Goal: Find specific page/section: Find specific page/section

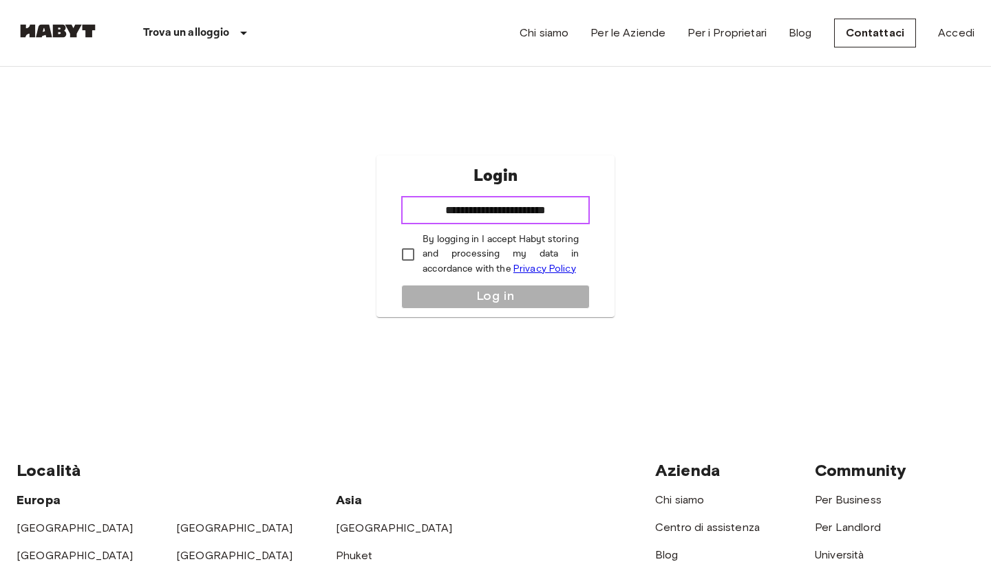
type input "**********"
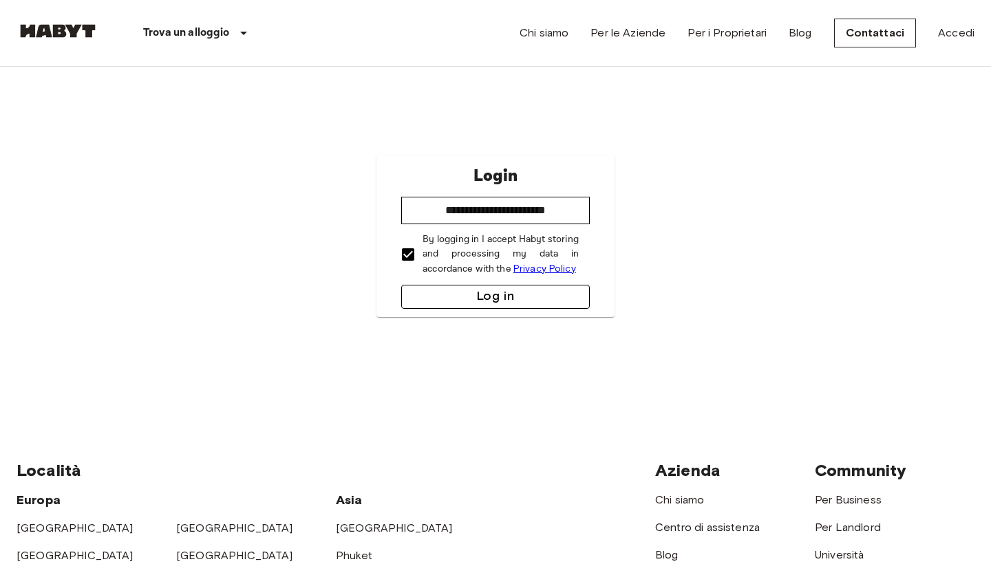
click at [440, 294] on button "Log in" at bounding box center [495, 297] width 189 height 24
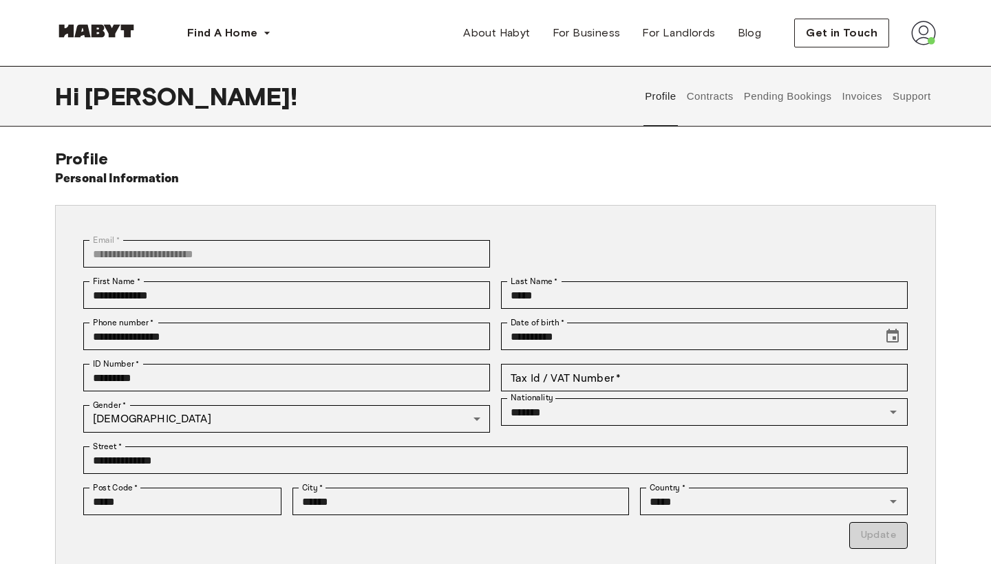
click at [705, 94] on button "Contracts" at bounding box center [710, 96] width 50 height 61
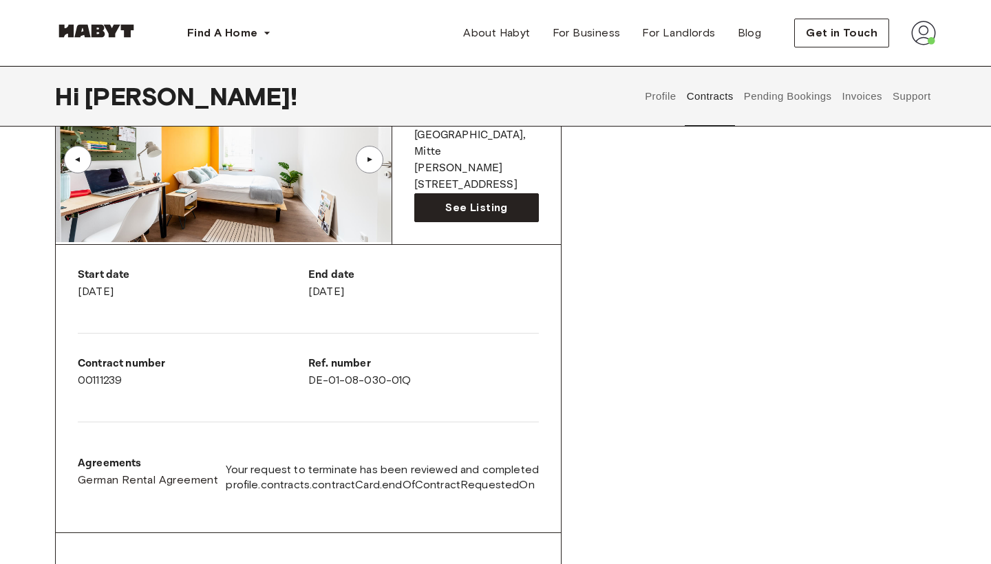
scroll to position [131, 0]
